Goal: Transaction & Acquisition: Purchase product/service

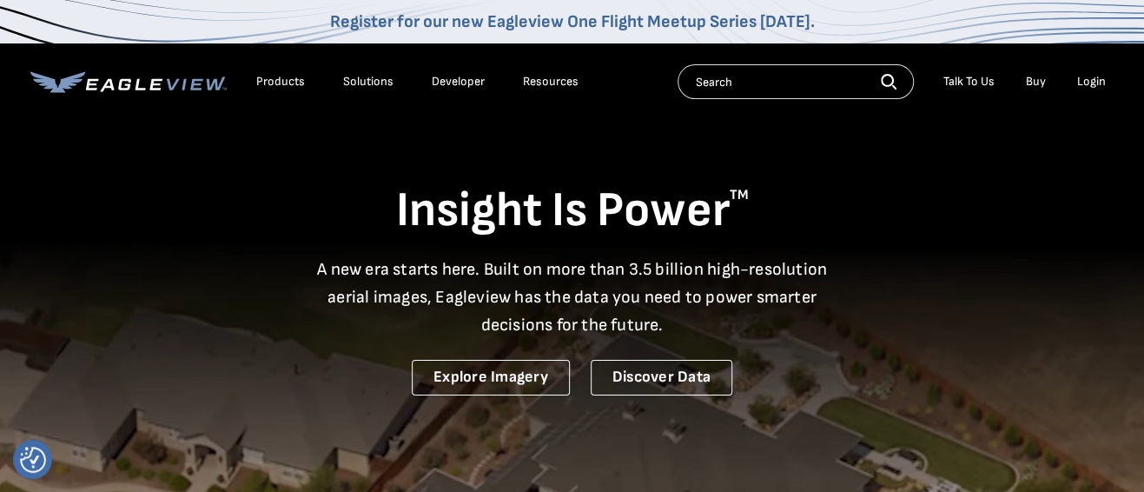
click at [1096, 82] on div "Login" at bounding box center [1091, 82] width 29 height 16
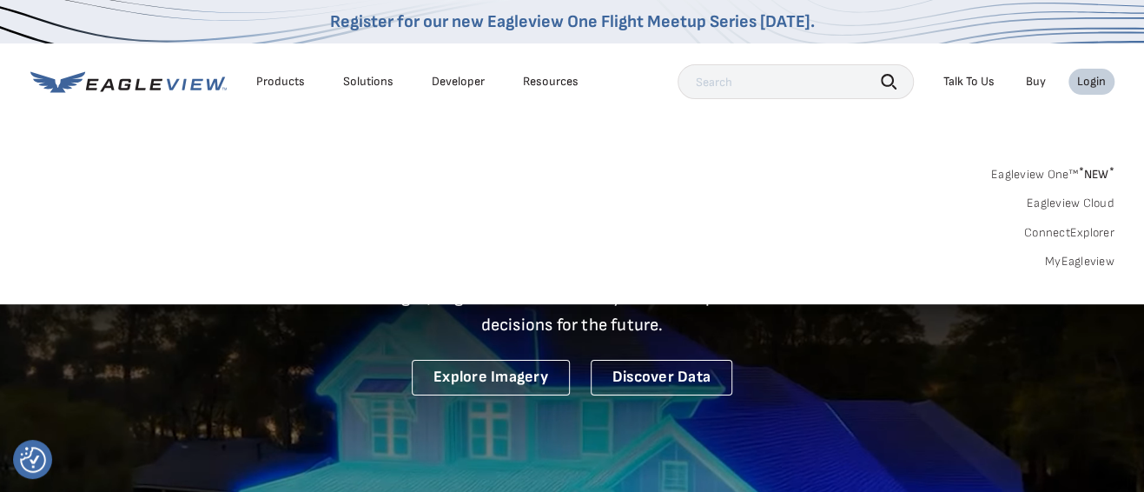
click at [1091, 79] on div "Login" at bounding box center [1091, 82] width 29 height 16
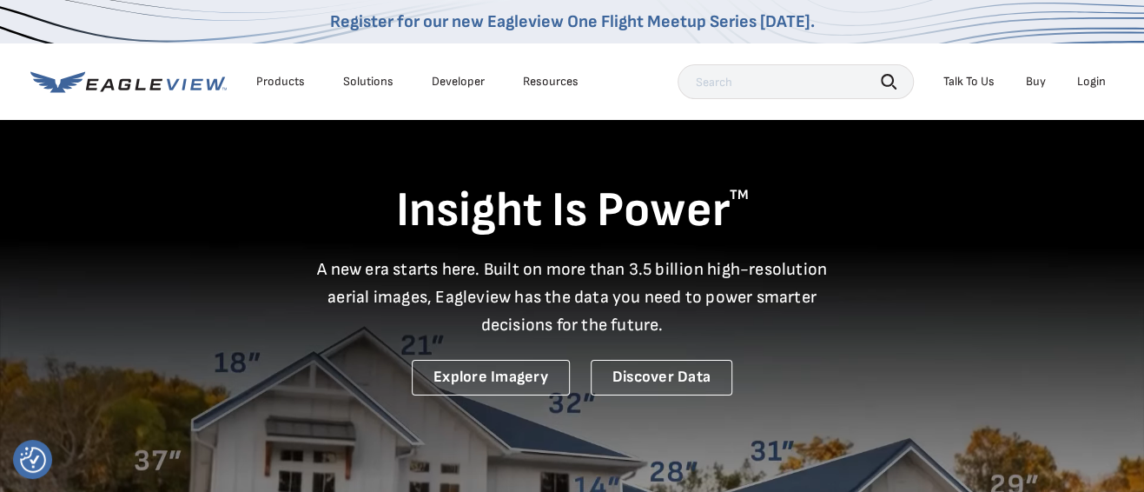
click at [1091, 79] on div "Login" at bounding box center [1091, 82] width 29 height 16
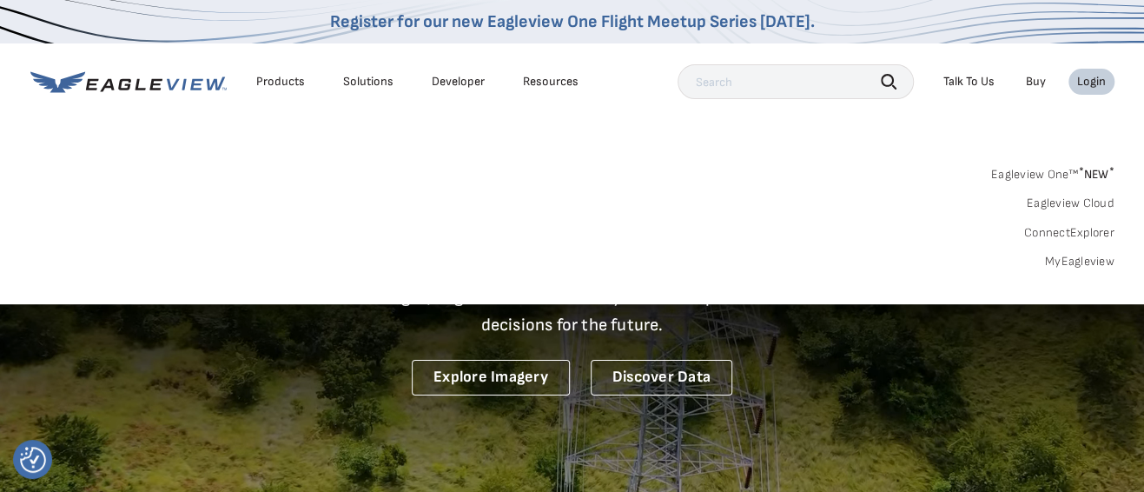
click at [1042, 172] on link "Eagleview One™ * NEW *" at bounding box center [1052, 172] width 123 height 20
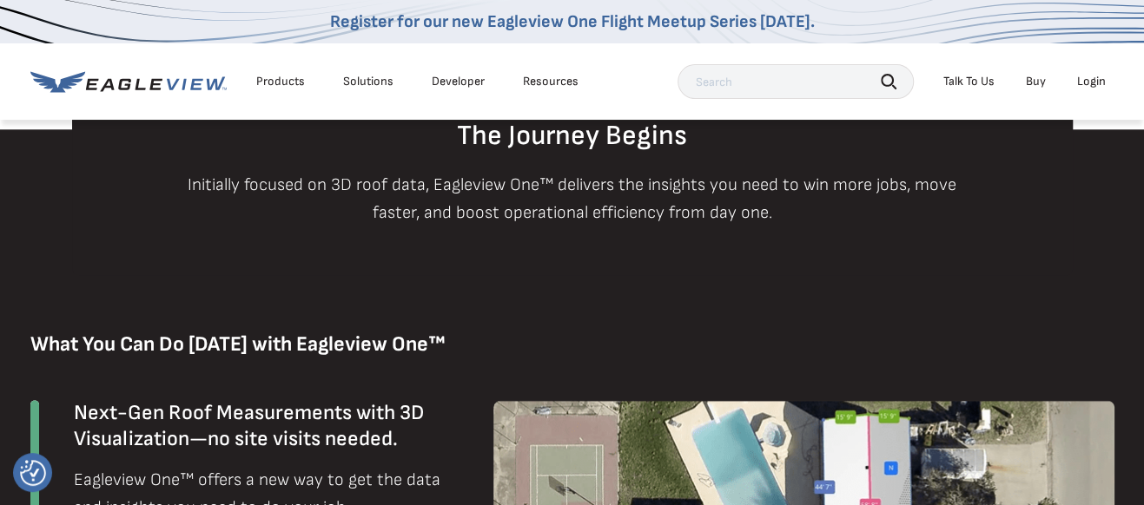
scroll to position [900, 0]
click at [1108, 72] on li "Login" at bounding box center [1091, 82] width 46 height 26
click at [1100, 78] on div "Login" at bounding box center [1091, 82] width 29 height 16
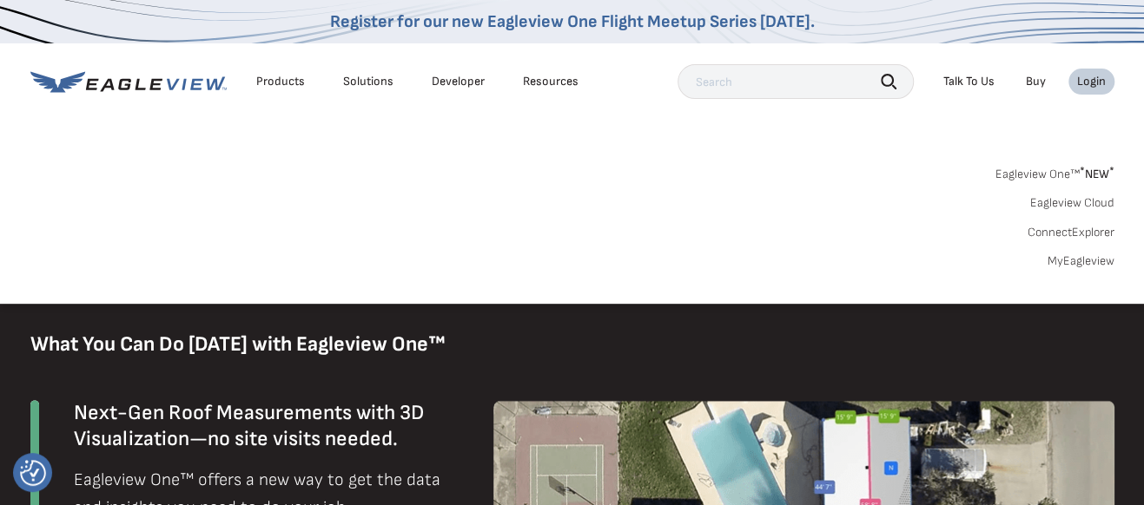
click at [1089, 260] on link "MyEagleview" at bounding box center [1080, 262] width 67 height 16
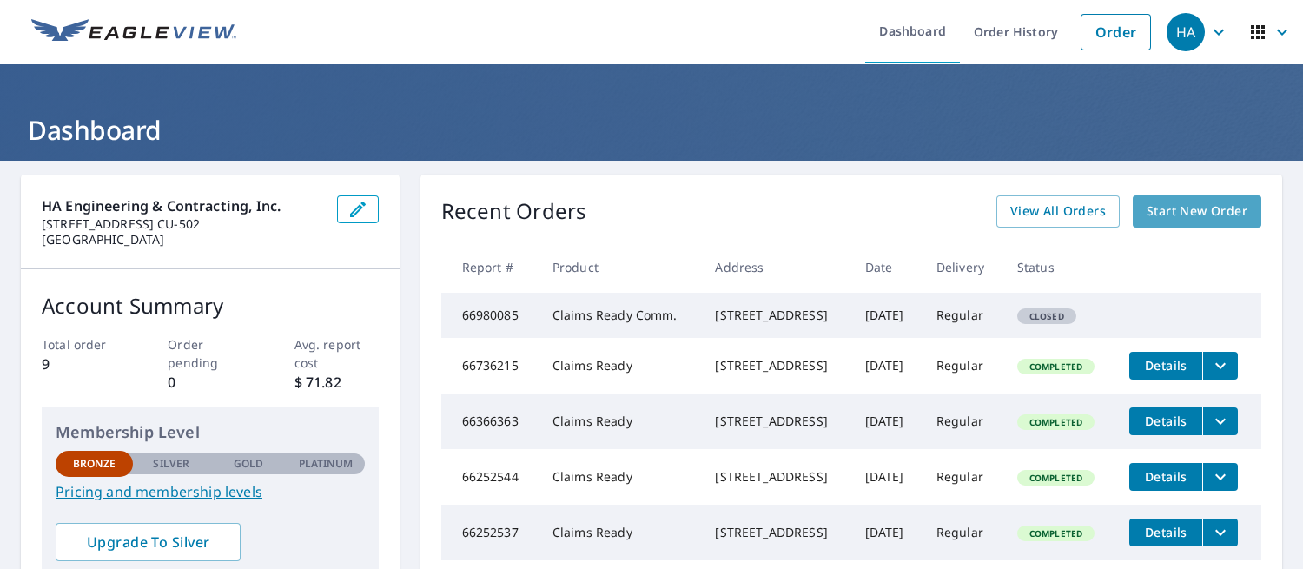
click at [1188, 212] on span "Start New Order" at bounding box center [1196, 212] width 101 height 22
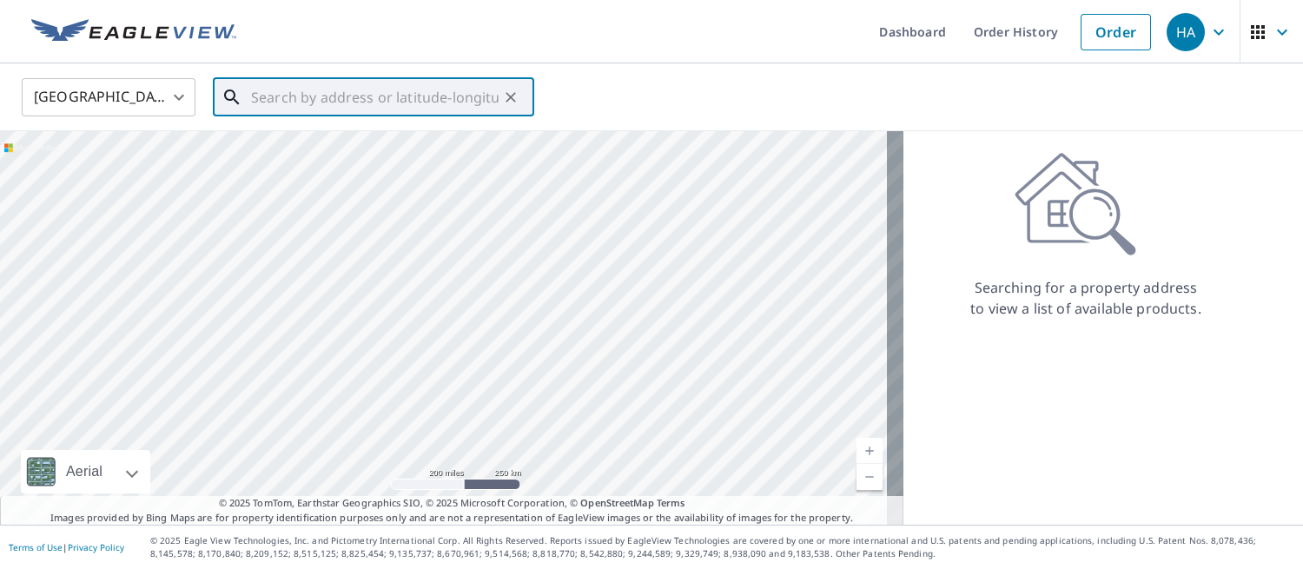
click at [313, 106] on input "text" at bounding box center [375, 97] width 248 height 49
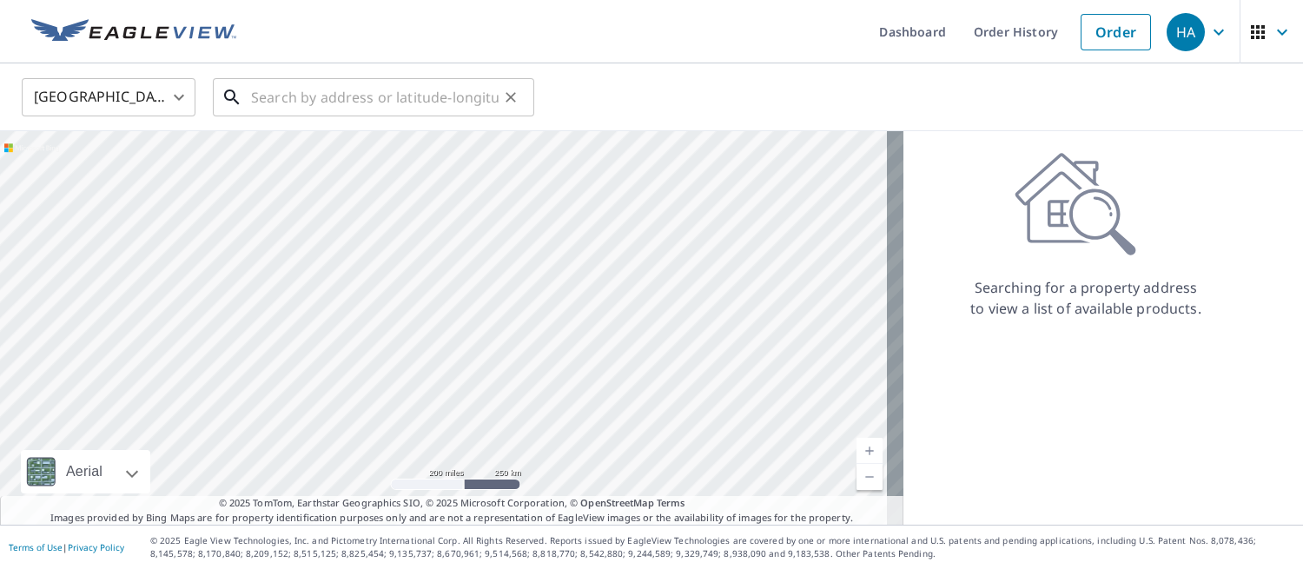
click at [354, 93] on input "text" at bounding box center [375, 97] width 248 height 49
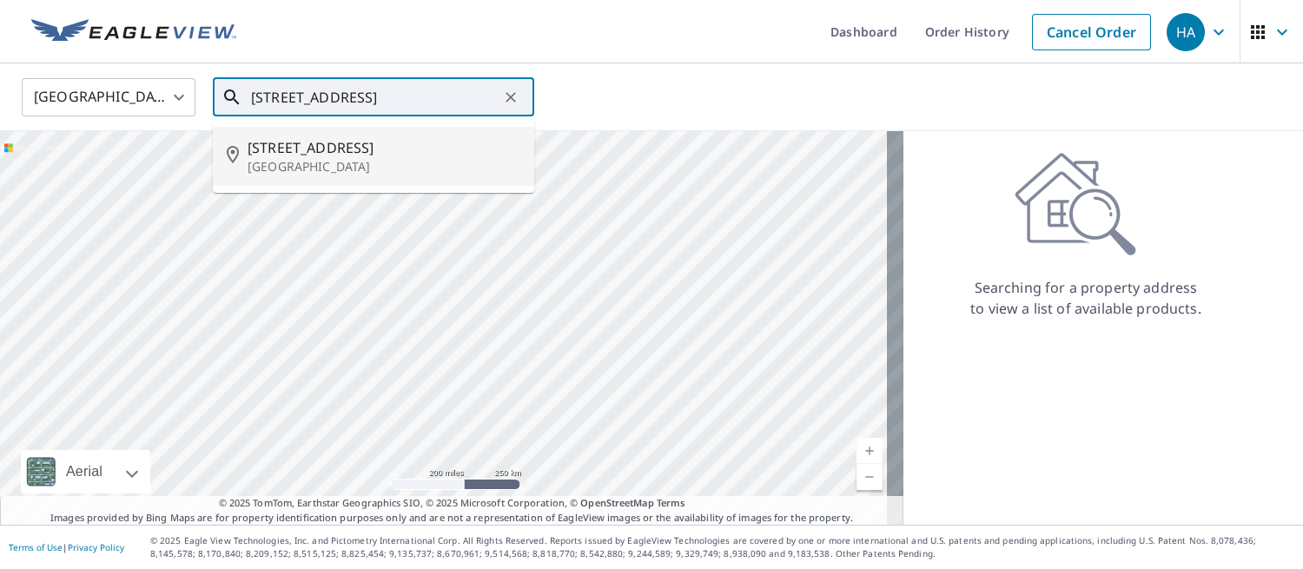
click at [346, 154] on span "[STREET_ADDRESS]" at bounding box center [384, 147] width 273 height 21
type input "[STREET_ADDRESS]"
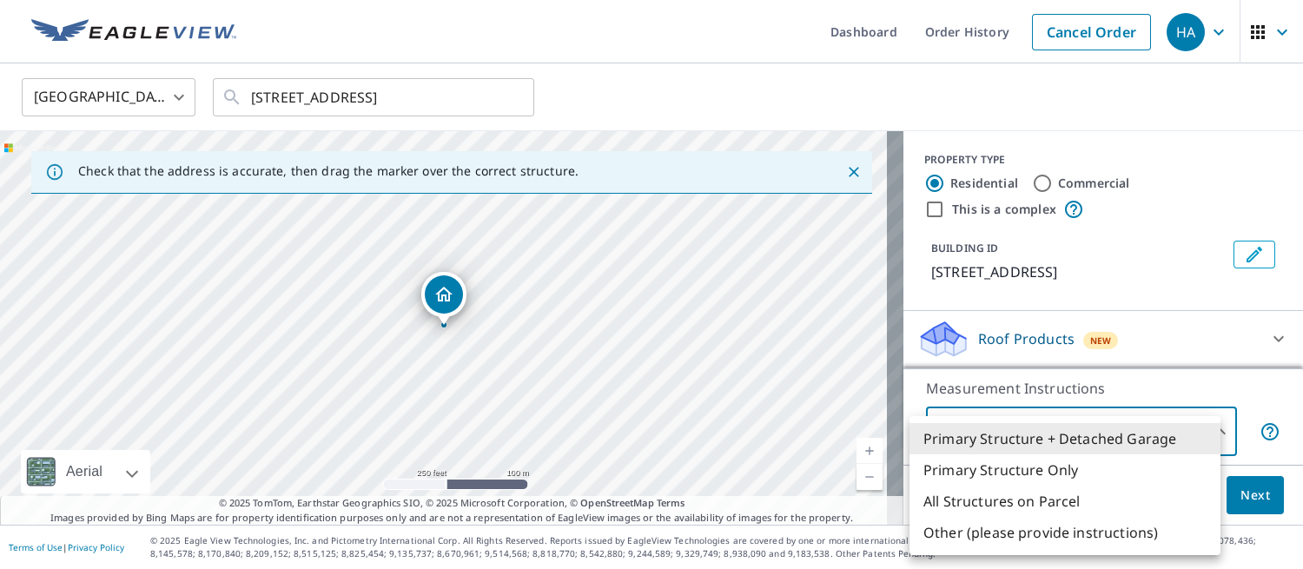
click at [1211, 429] on body "HA HA Dashboard Order History Cancel Order HA [GEOGRAPHIC_DATA] [GEOGRAPHIC_DAT…" at bounding box center [651, 284] width 1303 height 569
click at [1120, 442] on li "Primary Structure + Detached Garage" at bounding box center [1064, 438] width 311 height 31
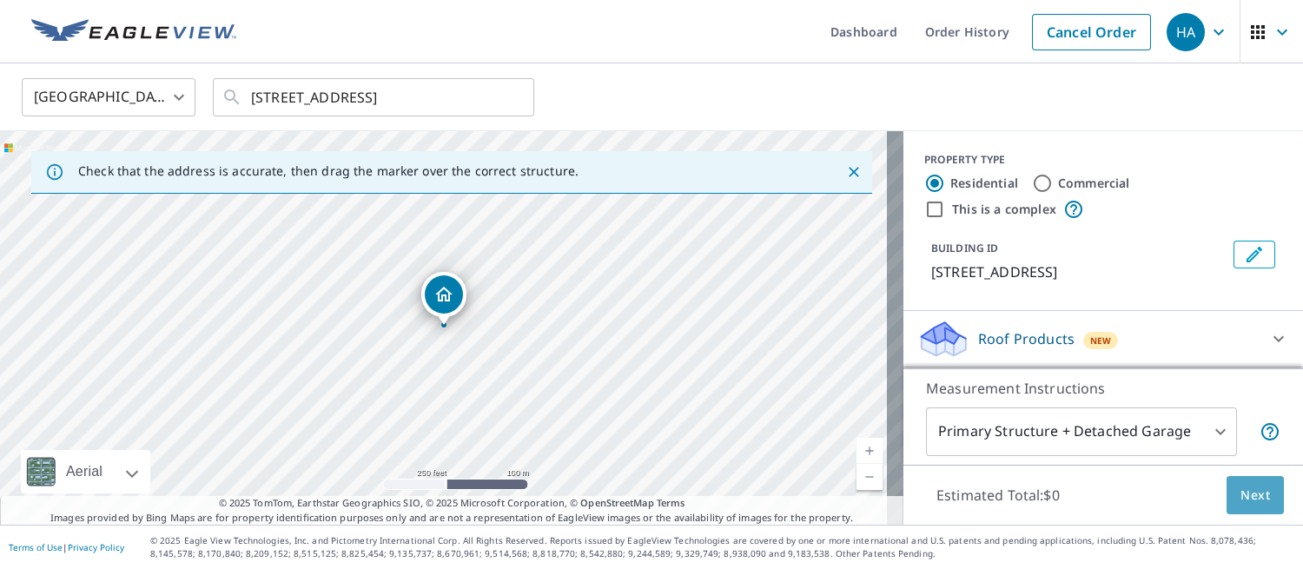
click at [1245, 499] on span "Next" at bounding box center [1255, 496] width 30 height 22
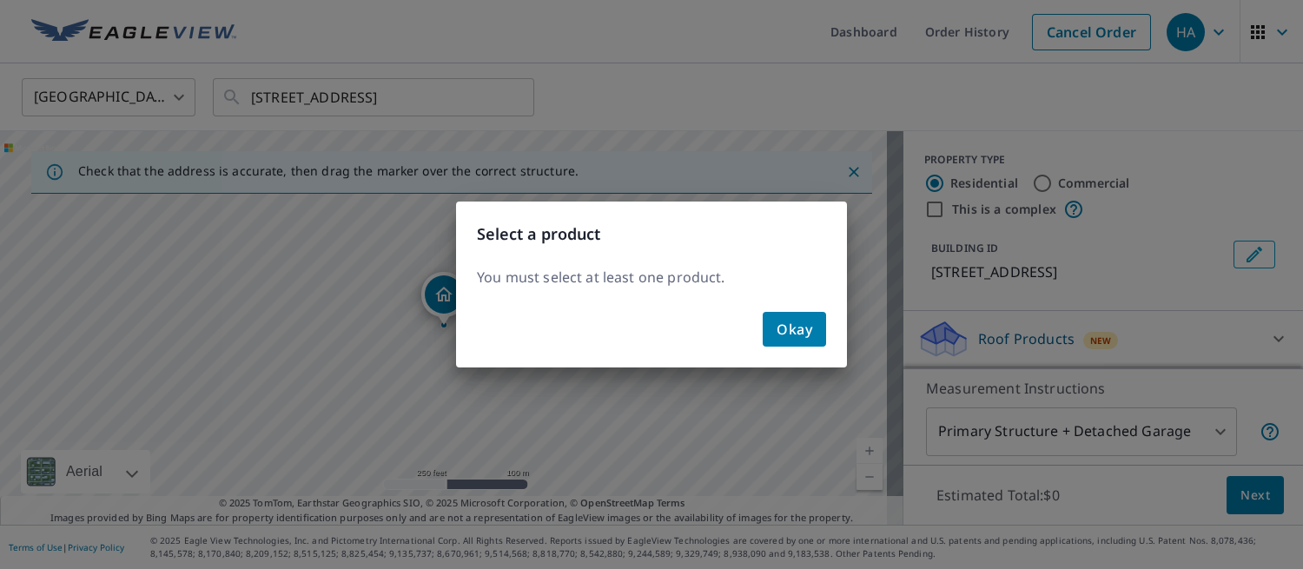
click at [819, 323] on button "Okay" at bounding box center [794, 329] width 63 height 35
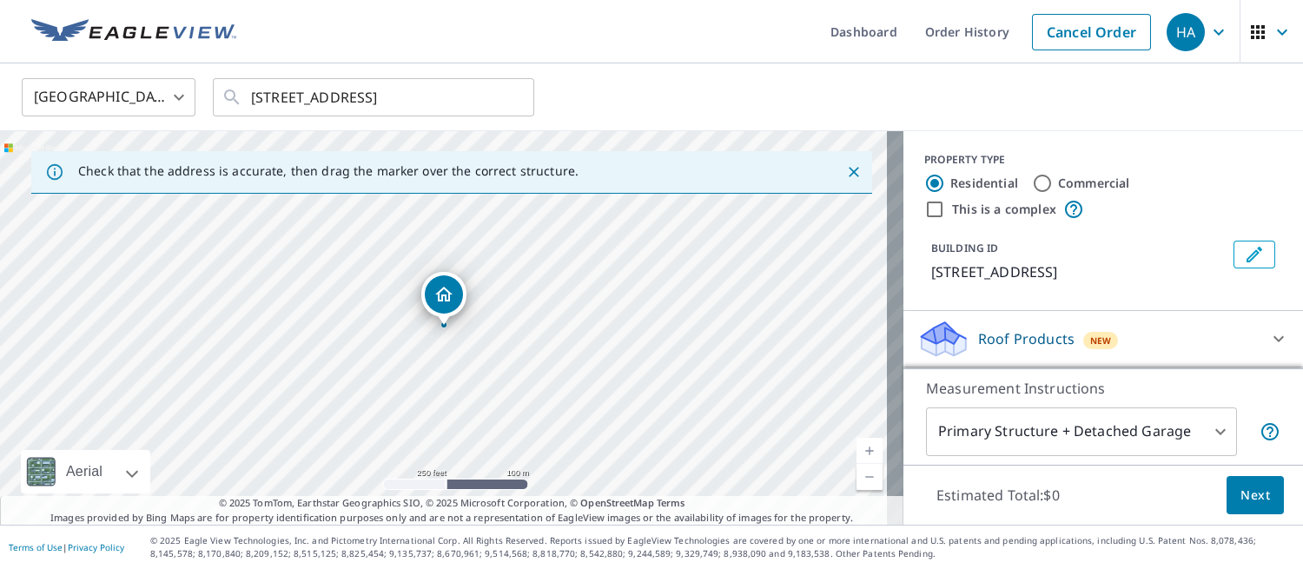
click at [1268, 342] on icon at bounding box center [1278, 338] width 21 height 21
click at [1273, 337] on icon at bounding box center [1278, 338] width 10 height 6
click at [1014, 342] on p "Roof Products" at bounding box center [1026, 338] width 96 height 21
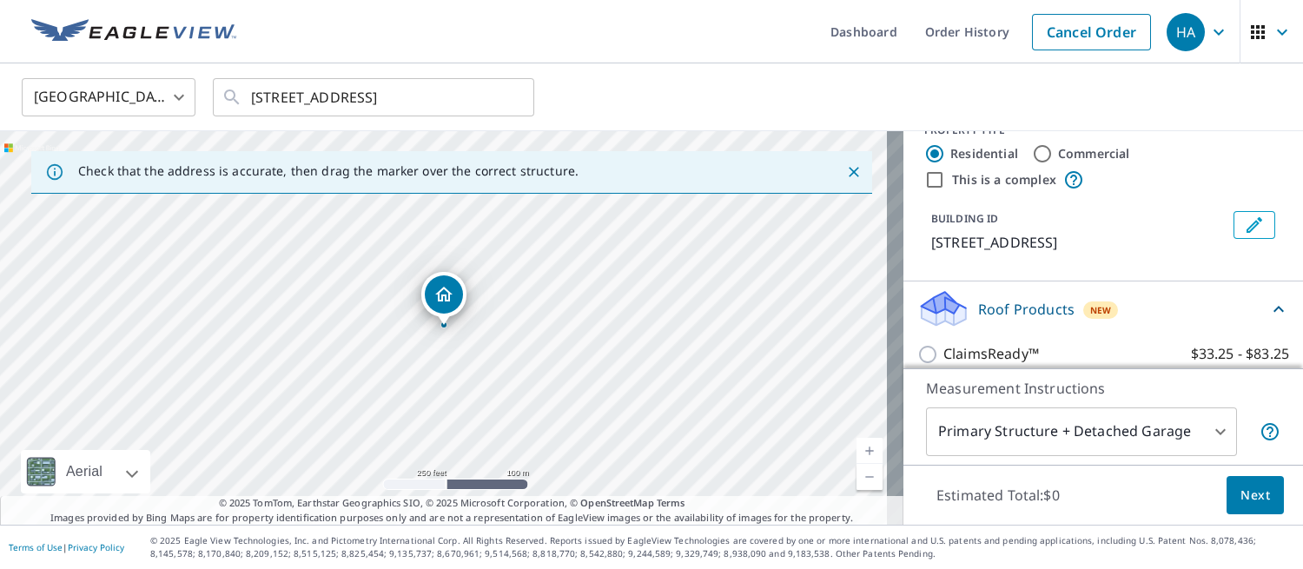
scroll to position [46, 0]
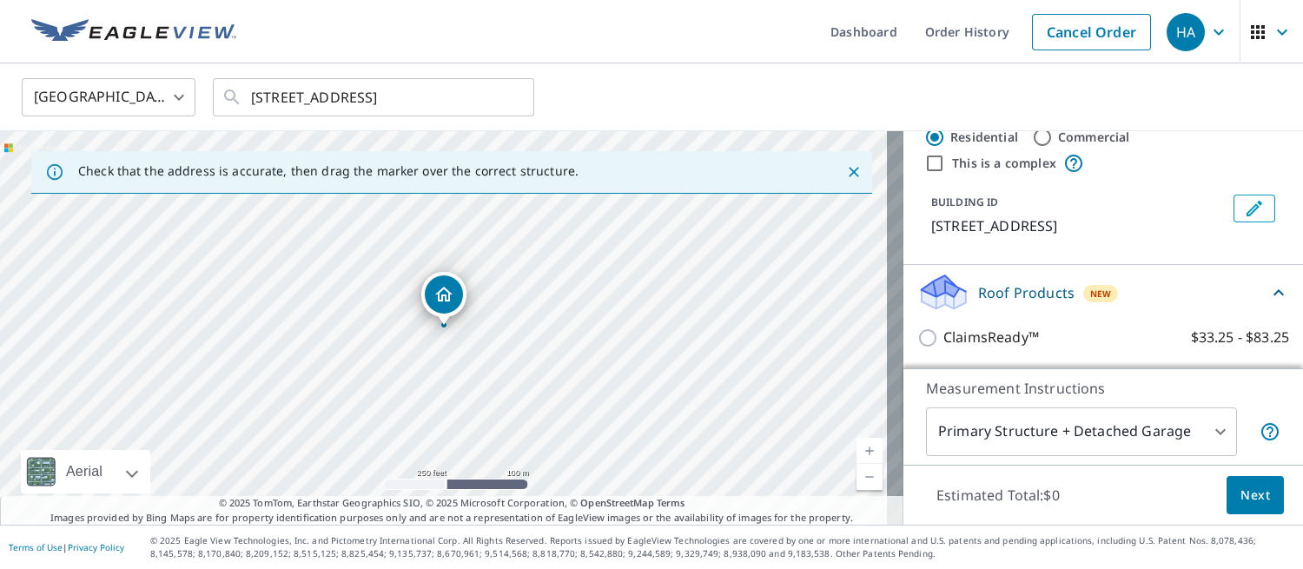
click at [1087, 431] on body "HA HA Dashboard Order History Cancel Order HA [GEOGRAPHIC_DATA] [GEOGRAPHIC_DAT…" at bounding box center [651, 284] width 1303 height 569
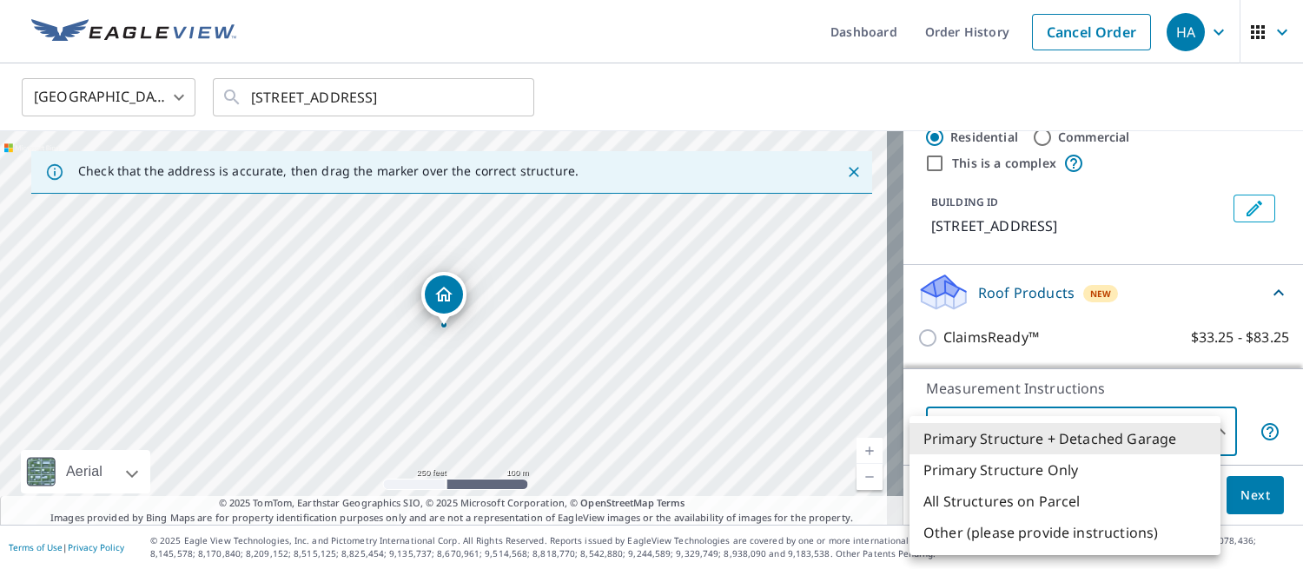
click at [1087, 436] on li "Primary Structure + Detached Garage" at bounding box center [1064, 438] width 311 height 31
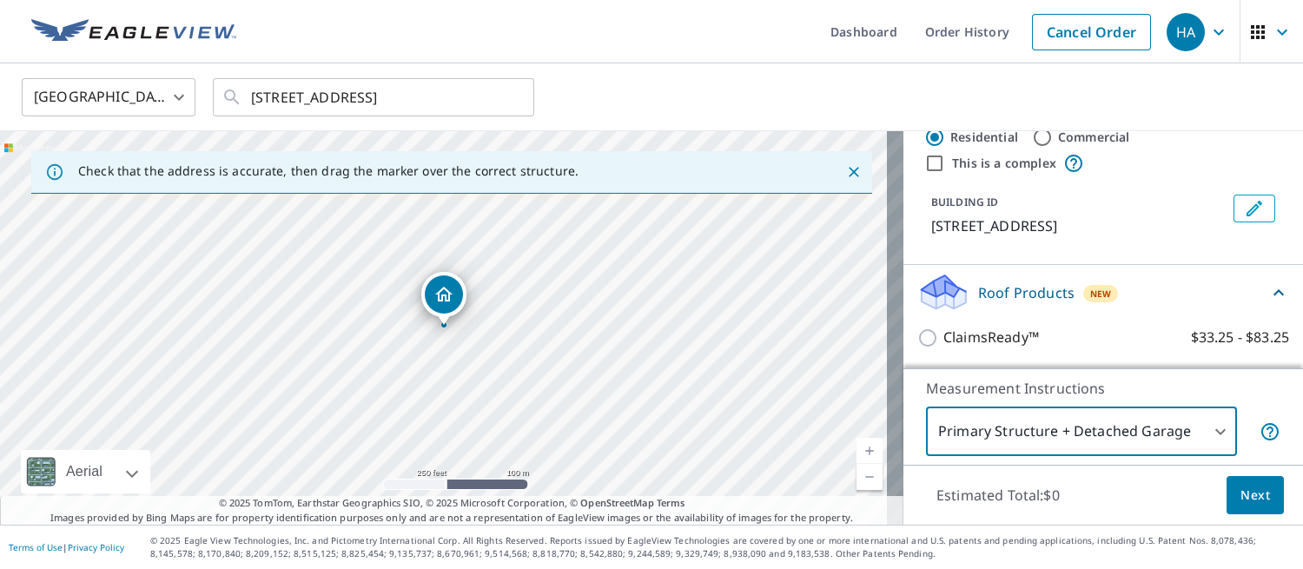
click at [1244, 498] on span "Next" at bounding box center [1255, 496] width 30 height 22
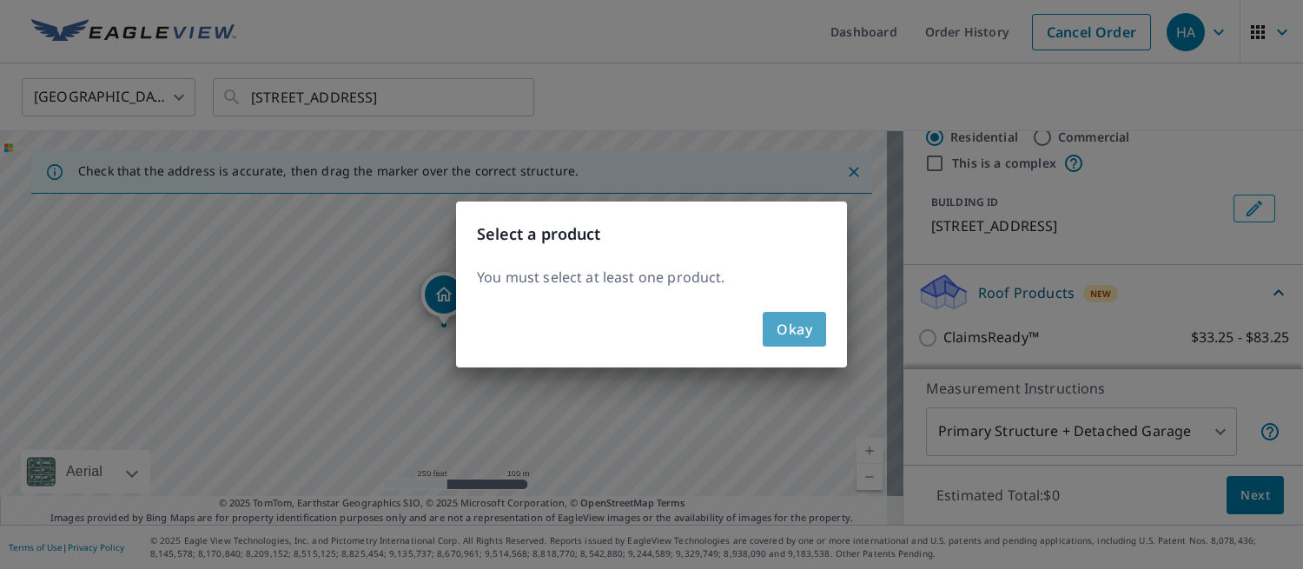
click at [801, 329] on span "Okay" at bounding box center [794, 329] width 36 height 24
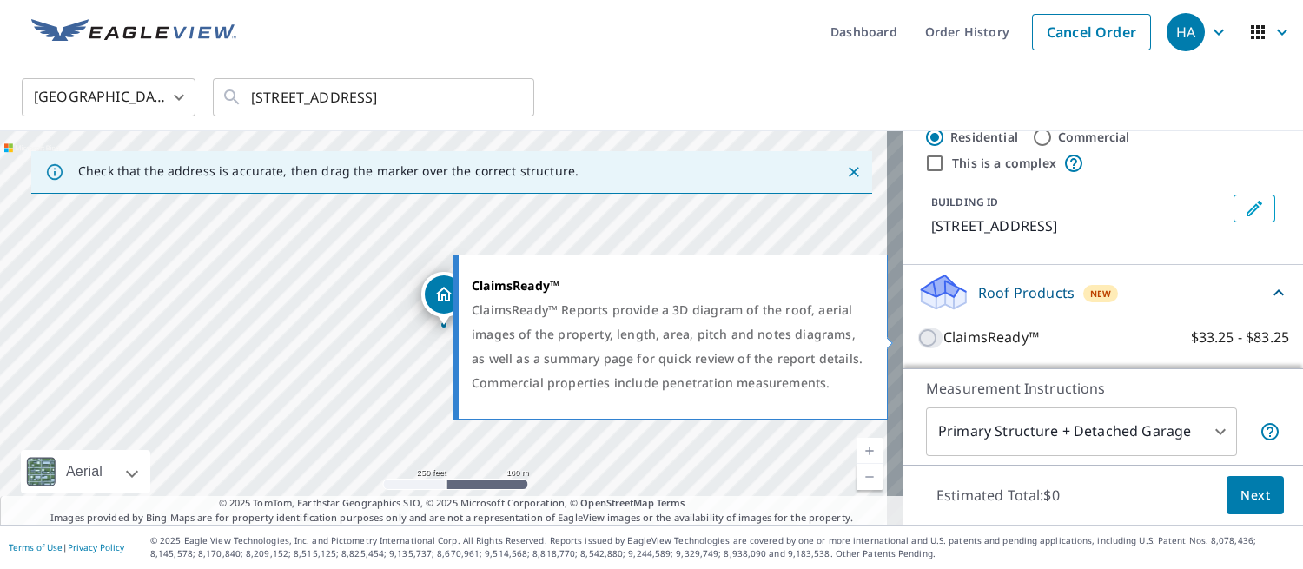
click at [917, 338] on input "ClaimsReady™ $33.25 - $83.25" at bounding box center [930, 337] width 26 height 21
checkbox input "true"
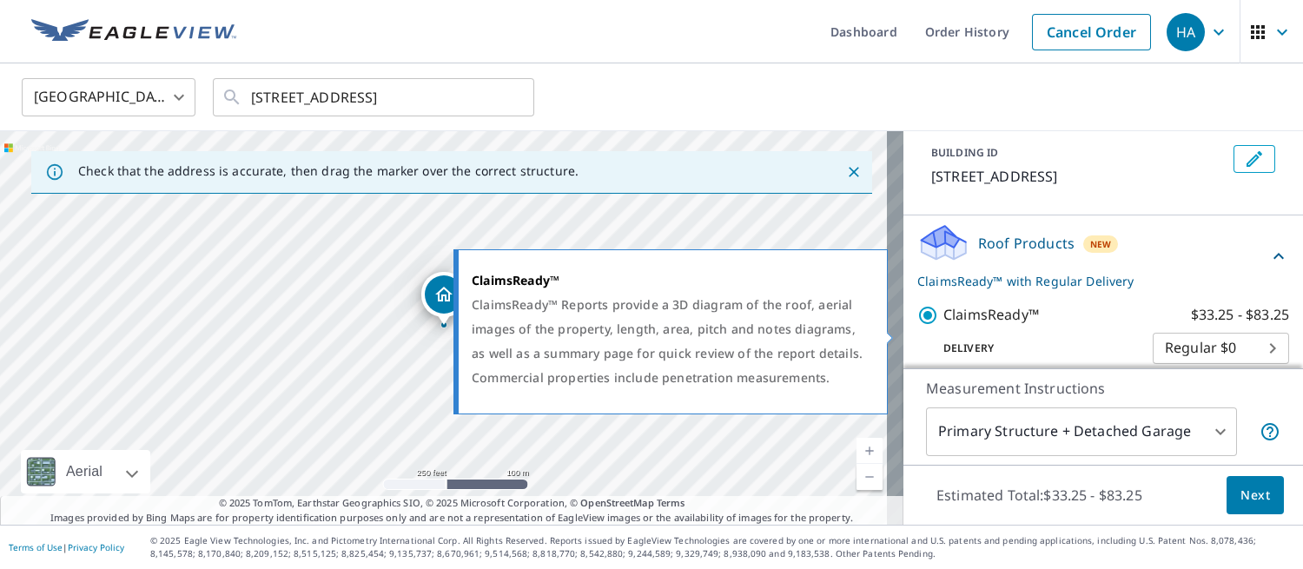
scroll to position [111, 0]
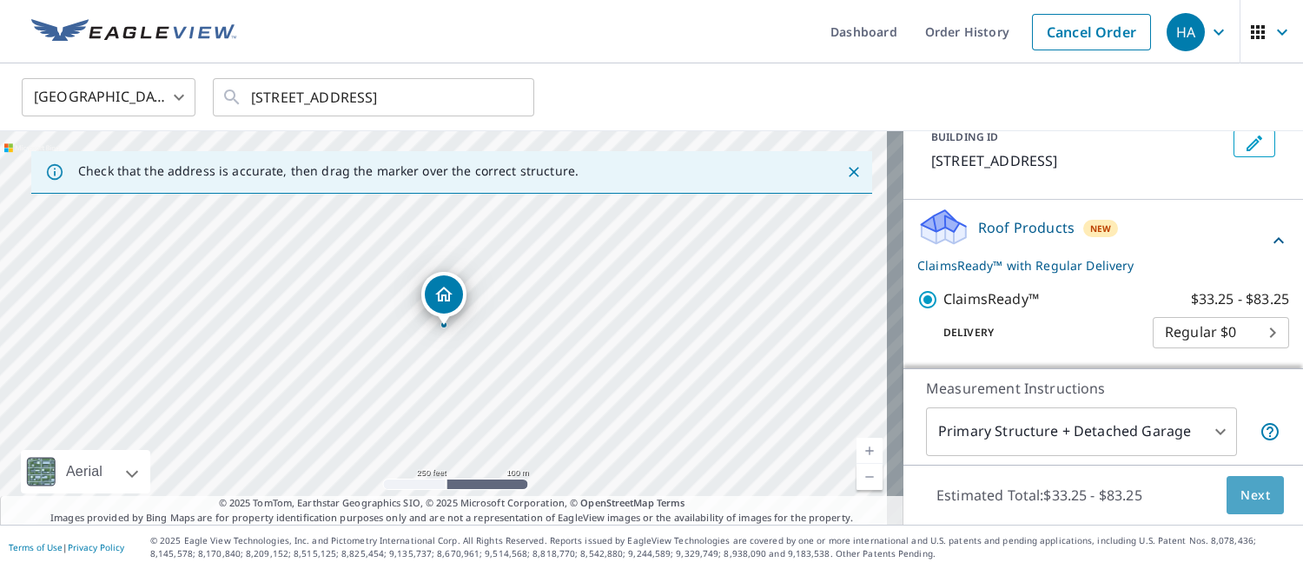
click at [1246, 495] on span "Next" at bounding box center [1255, 496] width 30 height 22
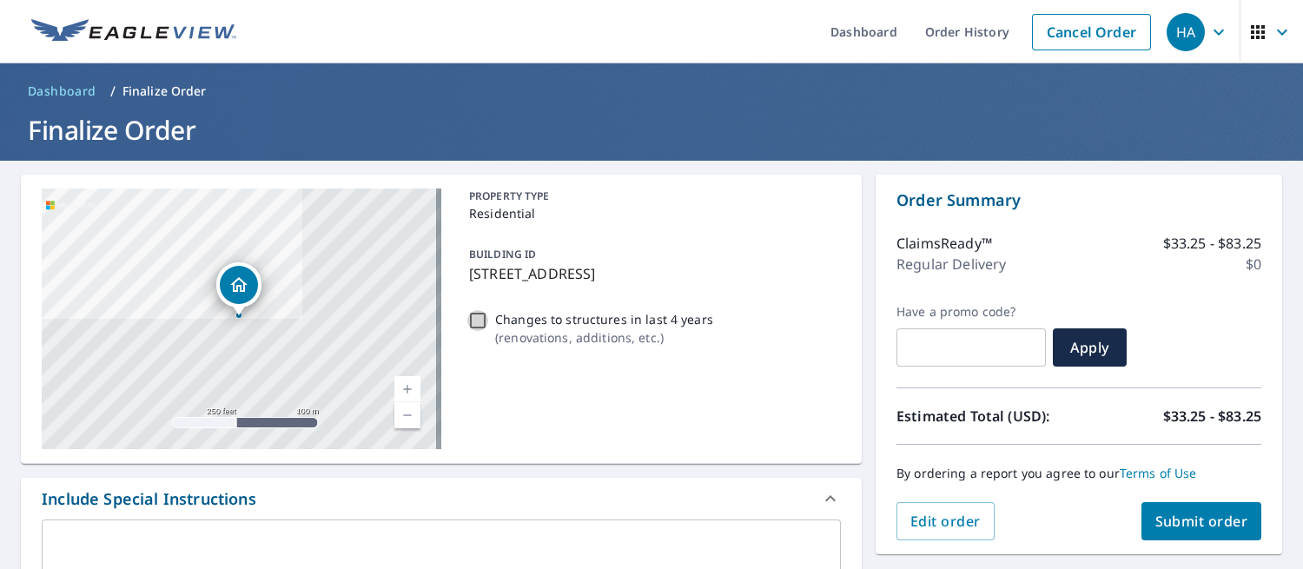
click at [480, 321] on input "Changes to structures in last 4 years ( renovations, additions, etc. )" at bounding box center [477, 320] width 21 height 21
click at [479, 326] on input "Changes to structures in last 4 years ( renovations, additions, etc. )" at bounding box center [477, 320] width 21 height 21
checkbox input "true"
click at [1211, 520] on span "Submit order" at bounding box center [1201, 521] width 93 height 19
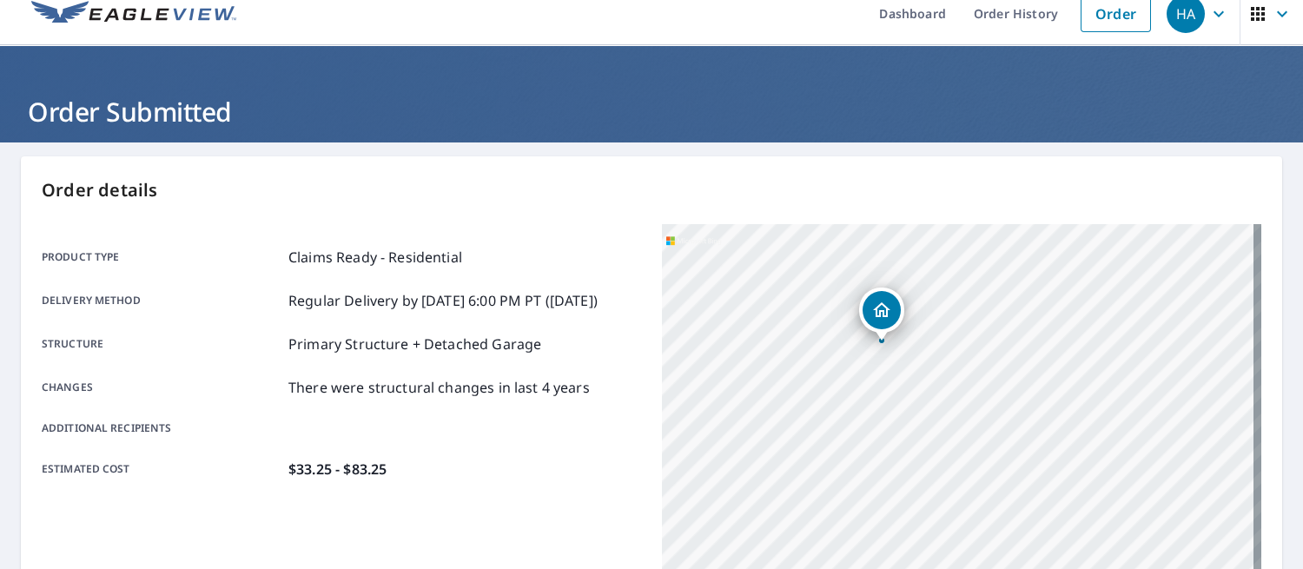
scroll to position [17, 0]
